Goal: Information Seeking & Learning: Learn about a topic

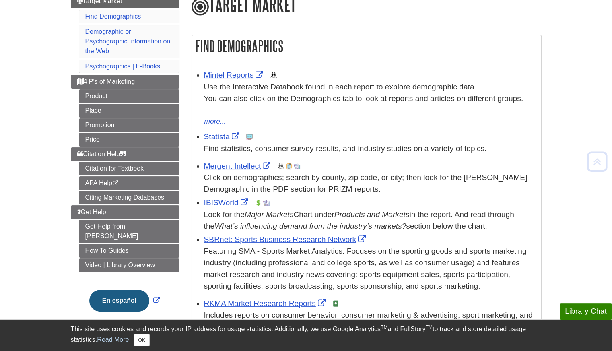
scroll to position [111, 0]
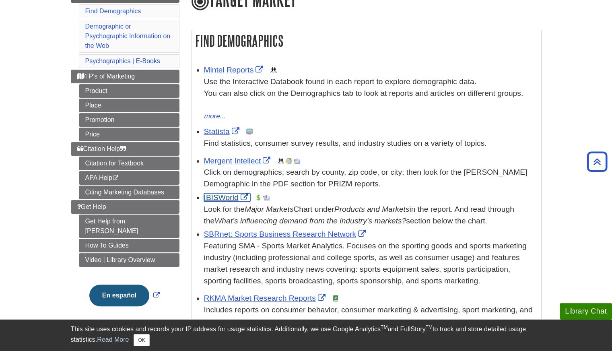
click at [230, 199] on link "IBISWorld" at bounding box center [227, 197] width 46 height 8
click at [232, 70] on link "Mintel Reports" at bounding box center [235, 70] width 62 height 8
click at [215, 133] on link "Statista" at bounding box center [222, 131] width 37 height 8
click at [216, 71] on link "Mintel Reports" at bounding box center [235, 70] width 62 height 8
click at [230, 198] on link "IBISWorld" at bounding box center [227, 197] width 46 height 8
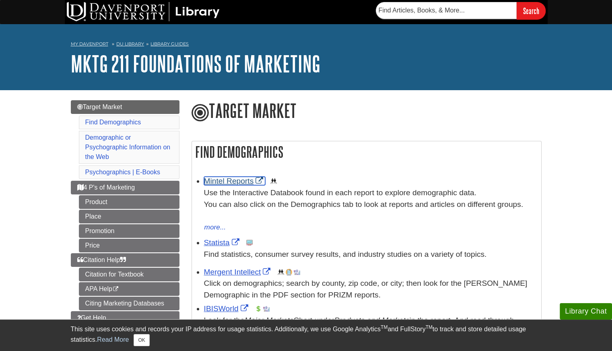
click at [227, 182] on link "Mintel Reports" at bounding box center [235, 181] width 62 height 8
click at [216, 243] on link "Statista" at bounding box center [222, 242] width 37 height 8
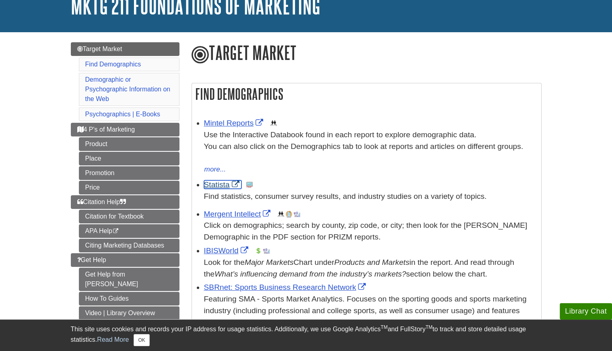
scroll to position [59, 0]
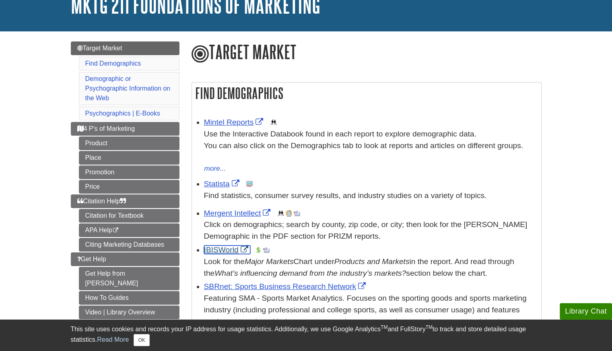
click at [225, 251] on link "IBISWorld" at bounding box center [227, 249] width 46 height 8
